Goal: Task Accomplishment & Management: Manage account settings

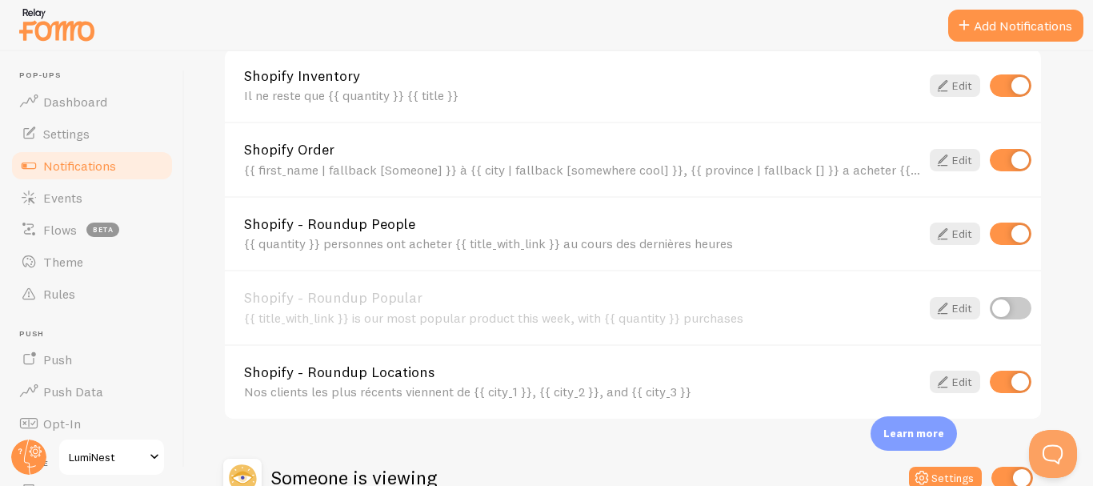
scroll to position [635, 0]
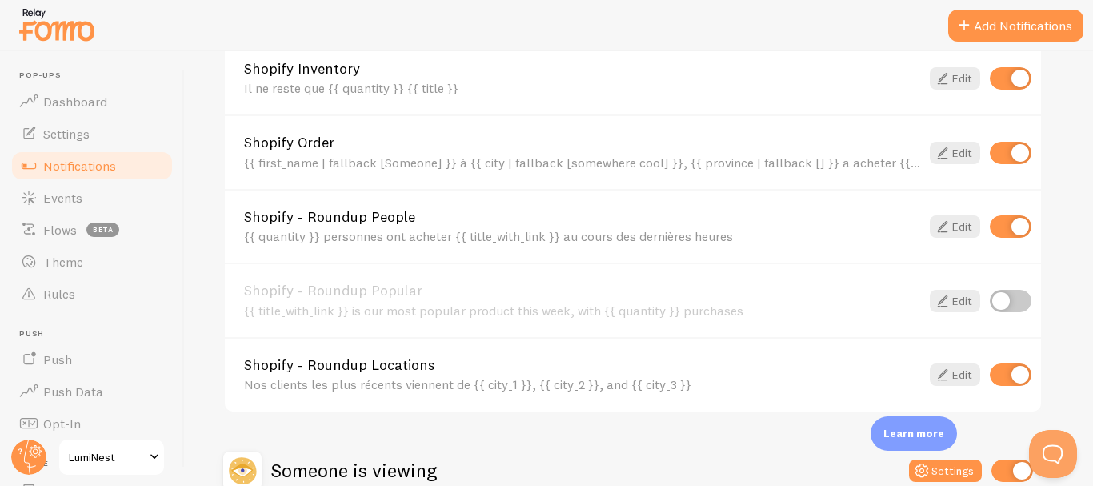
click at [1000, 299] on input "checkbox" at bounding box center [1011, 301] width 42 height 22
checkbox input "true"
click at [952, 299] on link "Edit" at bounding box center [955, 301] width 50 height 22
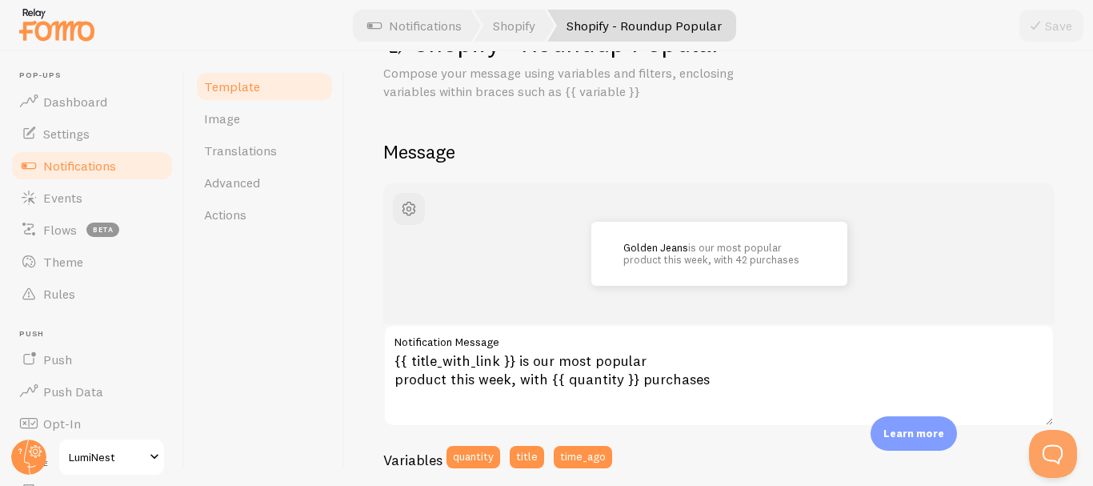
scroll to position [72, 0]
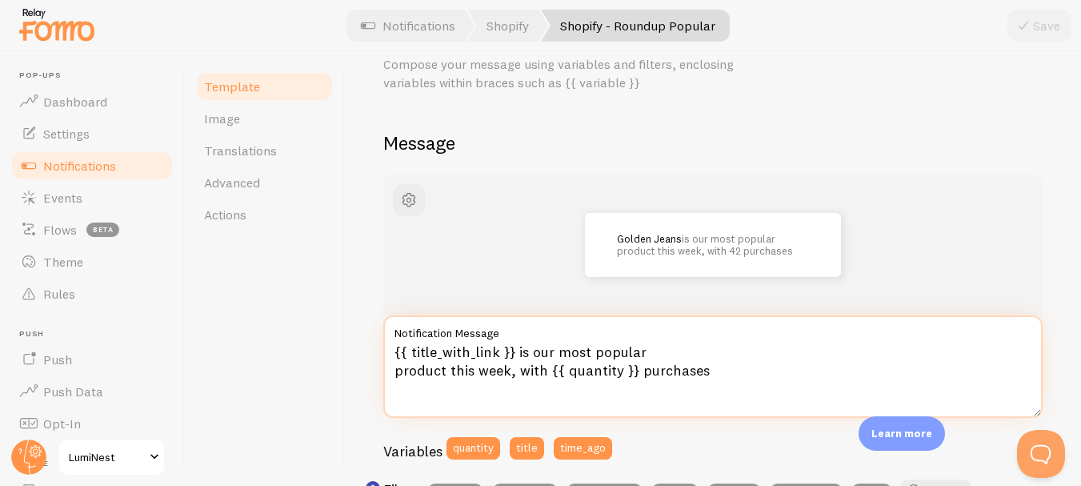
drag, startPoint x: 516, startPoint y: 351, endPoint x: 544, endPoint y: 377, distance: 38.5
click at [544, 377] on textarea "{{ title_with_link }} is our most popular product this week, with {{ quantity }…" at bounding box center [713, 366] width 660 height 102
click at [516, 351] on textarea "{{ title_with_link }} is our most popular product this week, with {{ quantity }…" at bounding box center [713, 366] width 660 height 102
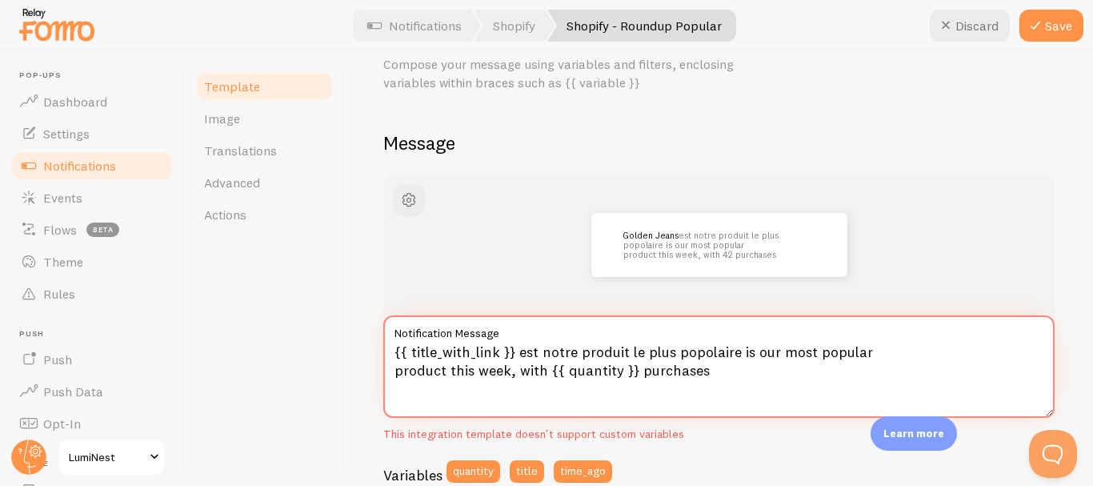
drag, startPoint x: 449, startPoint y: 372, endPoint x: 506, endPoint y: 375, distance: 56.9
click at [506, 375] on textarea "{{ title_with_link }} est notre produit le plus popolaire is our most popular p…" at bounding box center [719, 366] width 672 height 102
click at [511, 371] on textarea "{{ title_with_link }} est notre produit le plus popolaire is our most popular p…" at bounding box center [719, 366] width 672 height 102
click at [739, 350] on textarea "{{ title_with_link }} est notre produit le plus popolaire is our most popular p…" at bounding box center [719, 366] width 672 height 102
click at [516, 372] on textarea "{{ title_with_link }} est notre produit le plus popolaire cette semaine is our …" at bounding box center [719, 366] width 672 height 102
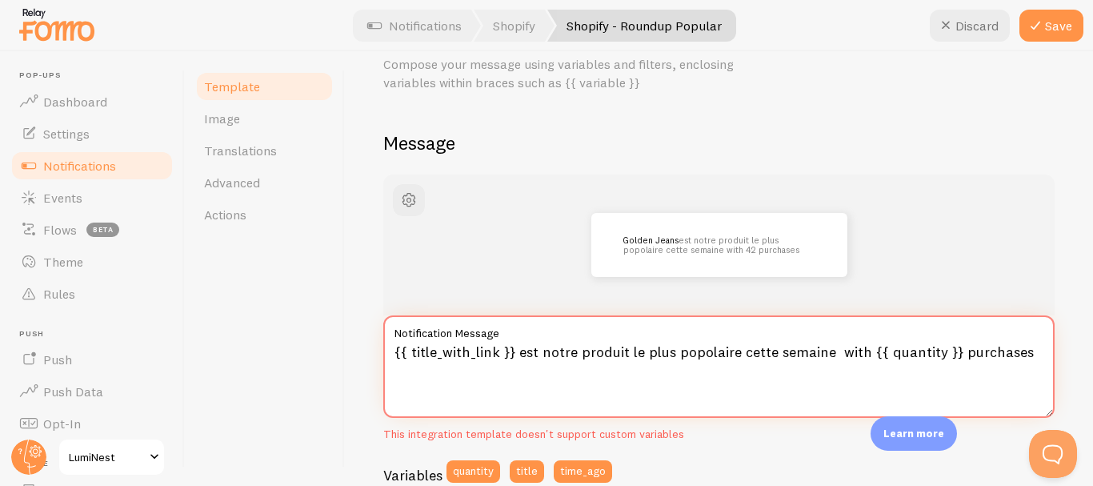
click at [867, 351] on textarea "{{ title_with_link }} est notre produit le plus popolaire cette semaine with {{…" at bounding box center [719, 366] width 672 height 102
drag, startPoint x: 961, startPoint y: 351, endPoint x: 1034, endPoint y: 347, distance: 73.0
click at [1034, 347] on textarea "{{ title_with_link }} est notre produit le plus popolaire cette semaine avec {{…" at bounding box center [719, 366] width 672 height 102
click at [1009, 355] on textarea "{{ title_with_link }} est notre produit le plus popolaire cette semaine avec {{…" at bounding box center [719, 366] width 672 height 102
drag, startPoint x: 964, startPoint y: 351, endPoint x: 1019, endPoint y: 354, distance: 55.3
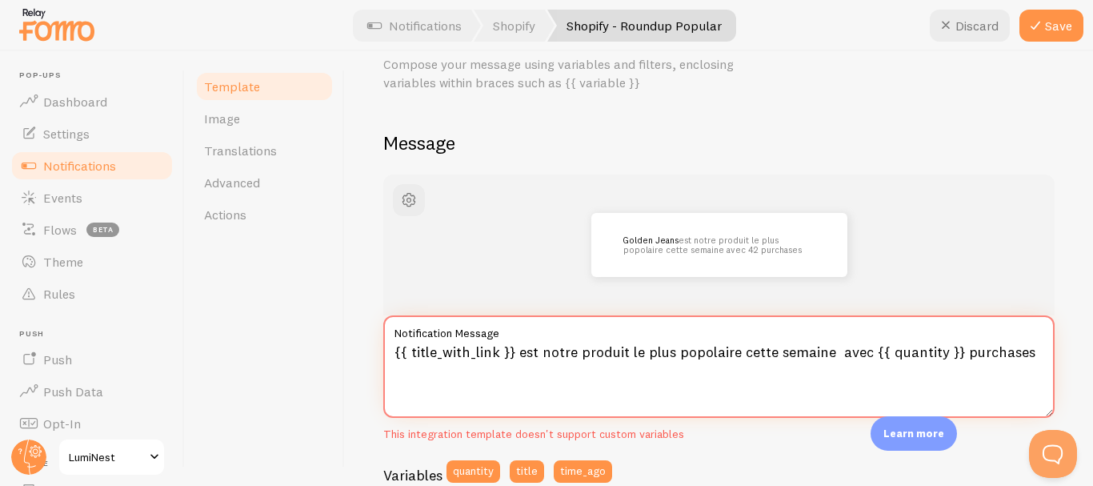
click at [1019, 354] on textarea "{{ title_with_link }} est notre produit le plus popolaire cette semaine avec {{…" at bounding box center [719, 366] width 672 height 102
click at [1029, 349] on textarea "{{ title_with_link }} est notre produit le plus popolaire cette semaine avec {{…" at bounding box center [719, 366] width 672 height 102
click at [960, 350] on textarea "{{ title_with_link }} est notre produit le plus popolaire cette semaine avec {{…" at bounding box center [719, 366] width 672 height 102
drag, startPoint x: 958, startPoint y: 355, endPoint x: 1025, endPoint y: 354, distance: 67.3
click at [1025, 354] on textarea "{{ title_with_link }} est notre produit le plus popolaire cette semaine avec {{…" at bounding box center [719, 366] width 672 height 102
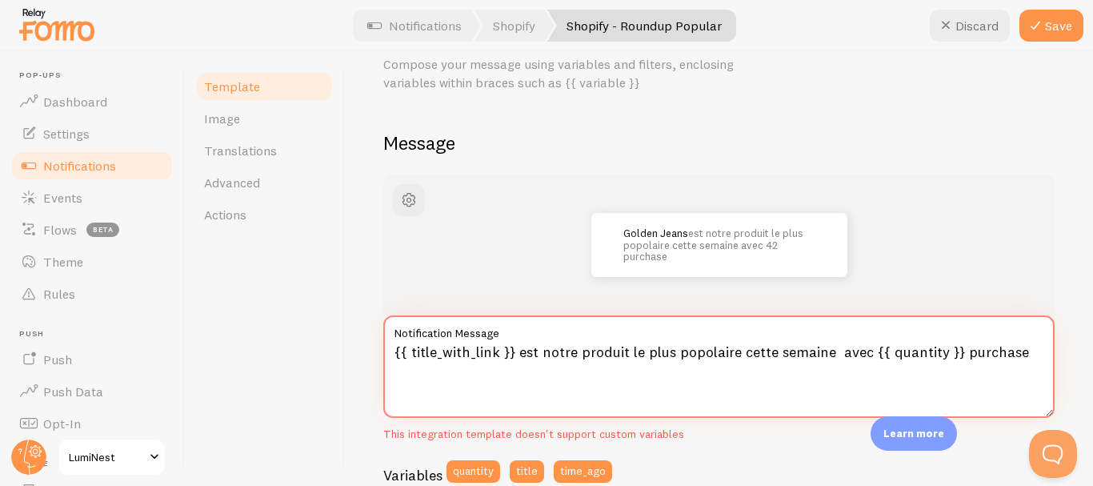
click at [1024, 349] on textarea "{{ title_with_link }} est notre produit le plus popolaire cette semaine avec {{…" at bounding box center [719, 366] width 672 height 102
click at [703, 352] on textarea "{{ title_with_link }} est notre produit le plus popolaire cette semaine avec {{…" at bounding box center [719, 366] width 672 height 102
type textarea "{{ title_with_link }} est notre produit le plus populaire cette semaine avec {{…"
click at [1051, 23] on button "Save" at bounding box center [1052, 26] width 64 height 32
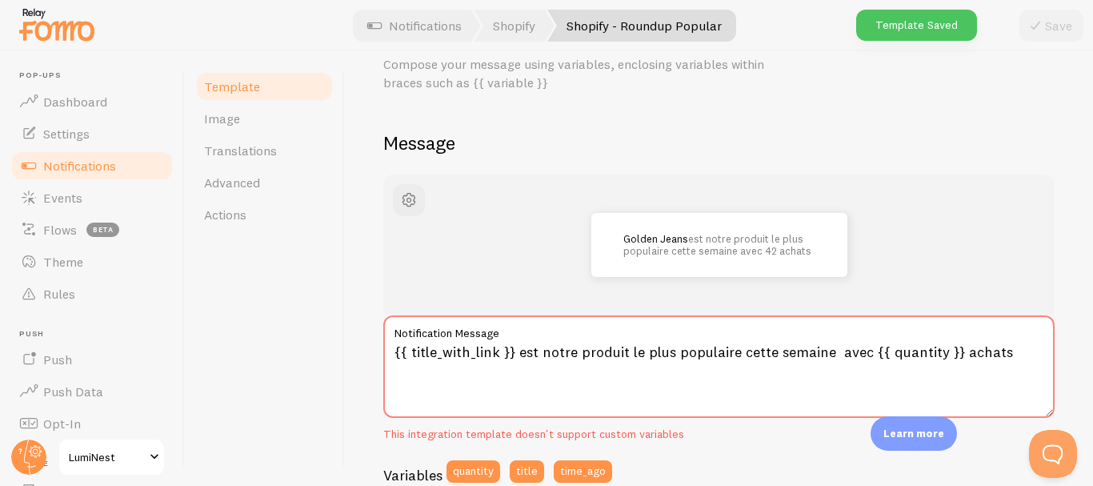
click at [88, 167] on span "Notifications" at bounding box center [79, 166] width 73 height 16
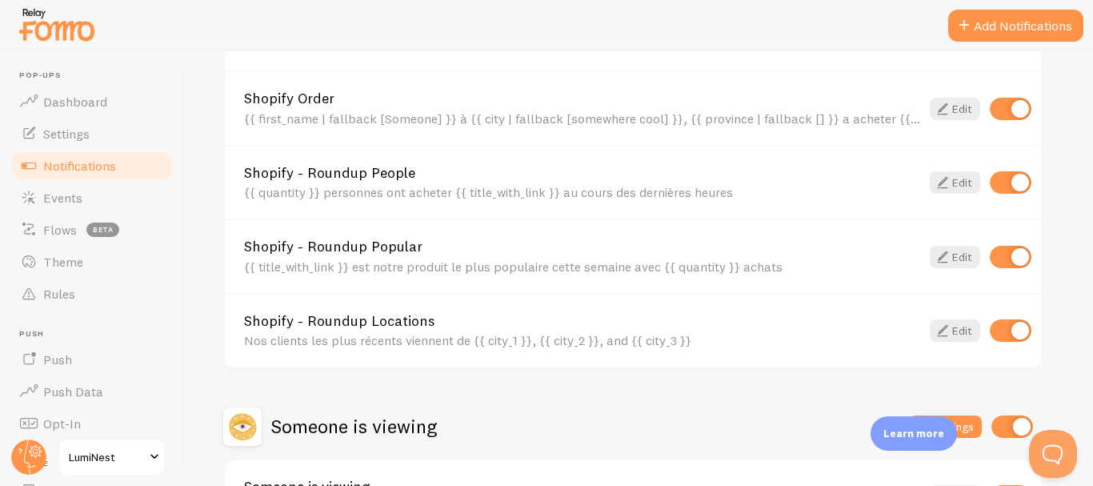
scroll to position [684, 0]
